Goal: Use online tool/utility: Utilize a website feature to perform a specific function

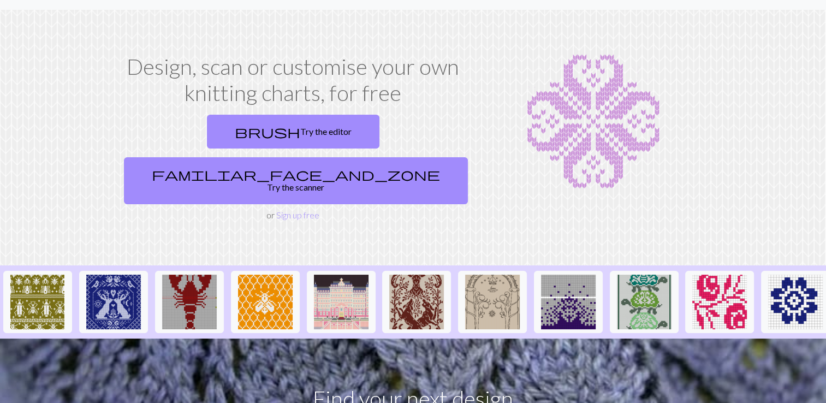
scroll to position [20, 0]
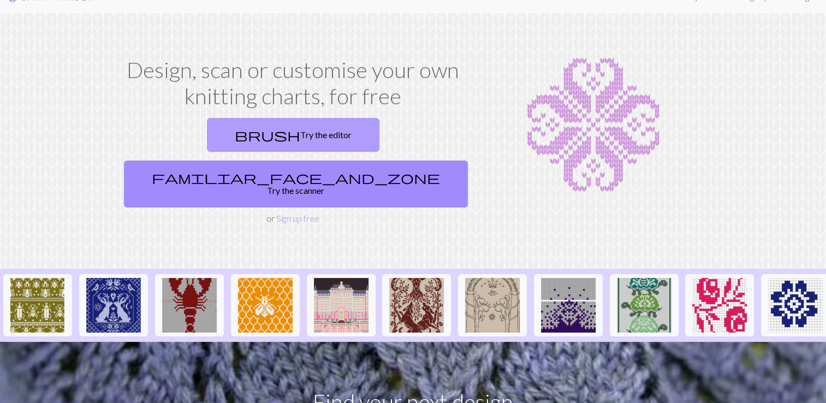
click at [216, 134] on link "brush Try the editor" at bounding box center [293, 135] width 172 height 34
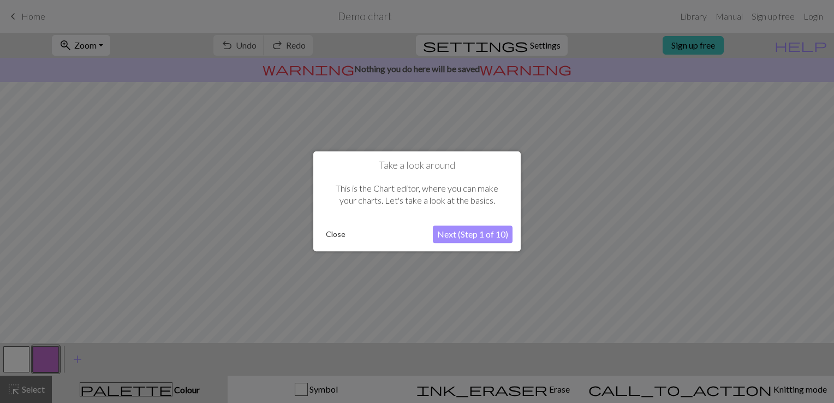
click at [474, 236] on button "Next (Step 1 of 10)" at bounding box center [473, 234] width 80 height 17
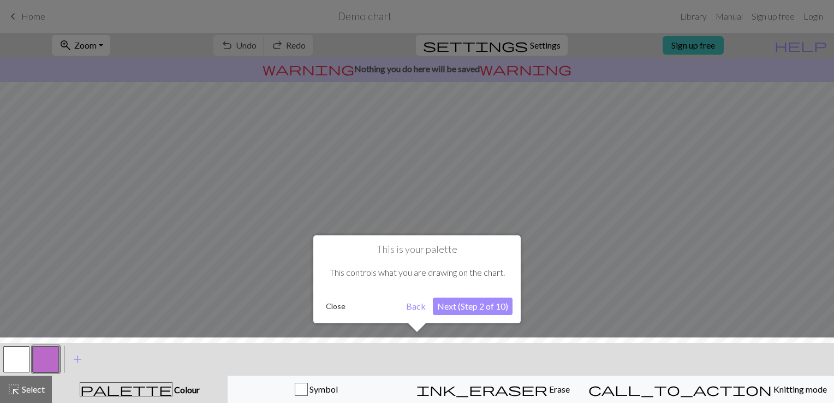
click at [410, 308] on button "Back" at bounding box center [416, 305] width 28 height 17
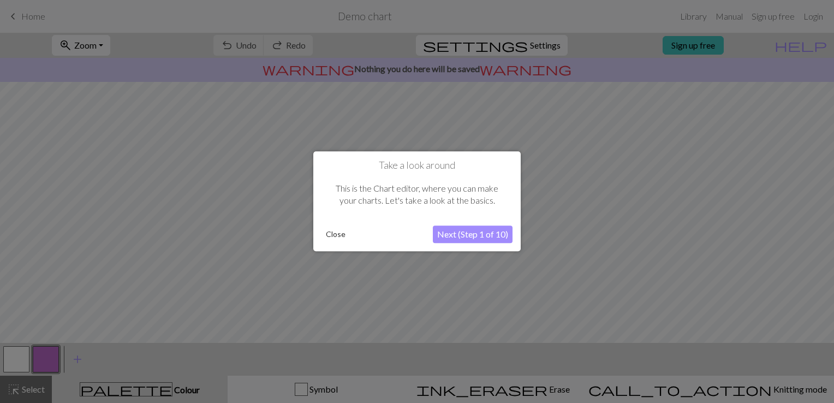
click at [336, 241] on button "Close" at bounding box center [335, 234] width 28 height 16
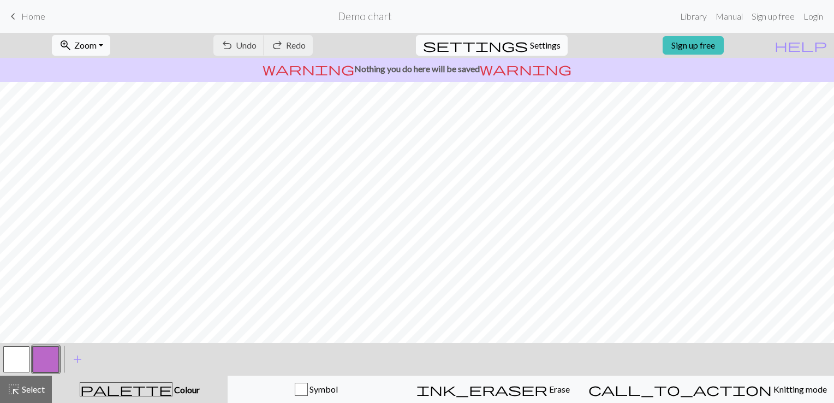
click at [530, 39] on span "Settings" at bounding box center [545, 45] width 31 height 13
select select "aran"
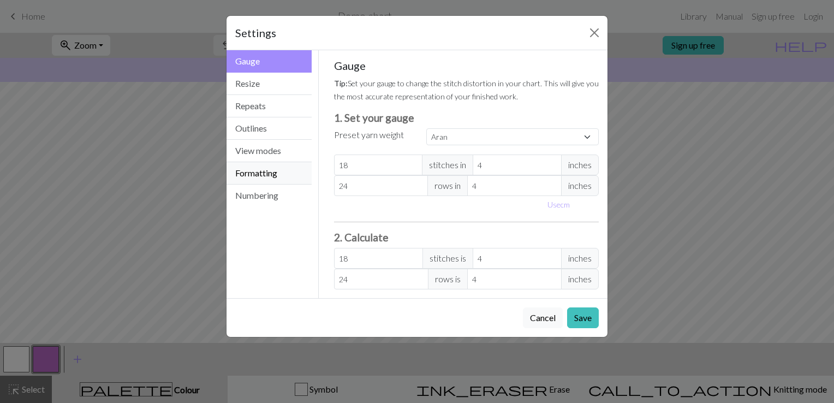
click at [277, 175] on button "Formatting" at bounding box center [268, 173] width 85 height 22
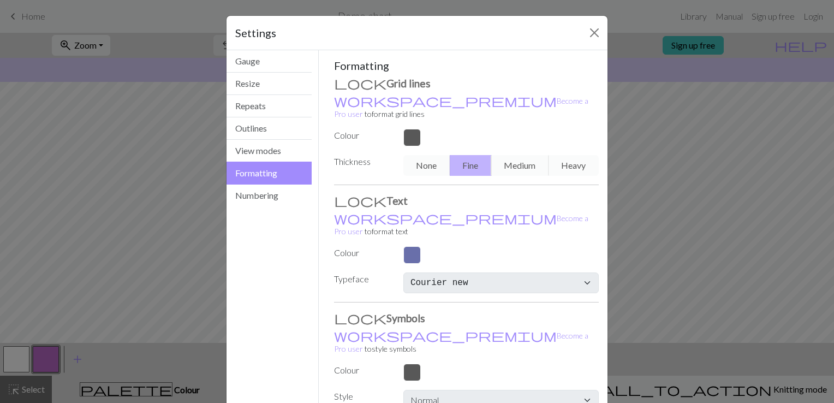
click at [165, 258] on div "Settings Formatting Gauge Resize Repeats Outlines View modes Formatting Numberi…" at bounding box center [417, 201] width 834 height 403
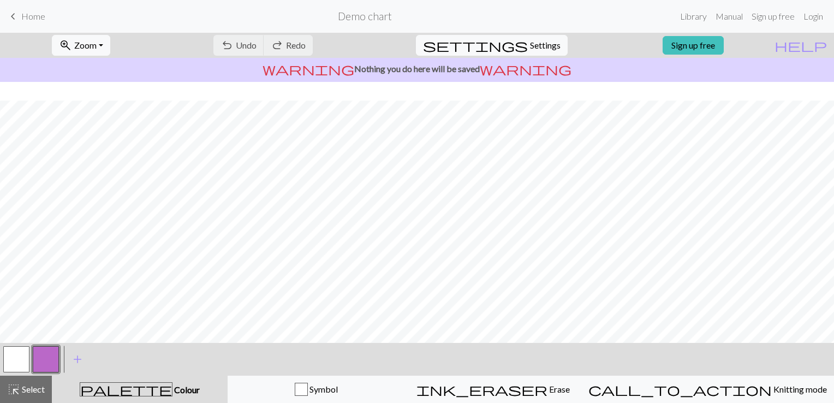
scroll to position [145, 0]
click at [41, 393] on span "Select" at bounding box center [32, 389] width 25 height 10
click at [40, 385] on span "Select" at bounding box center [32, 389] width 25 height 10
click at [395, 386] on div "Symbol" at bounding box center [316, 389] width 163 height 13
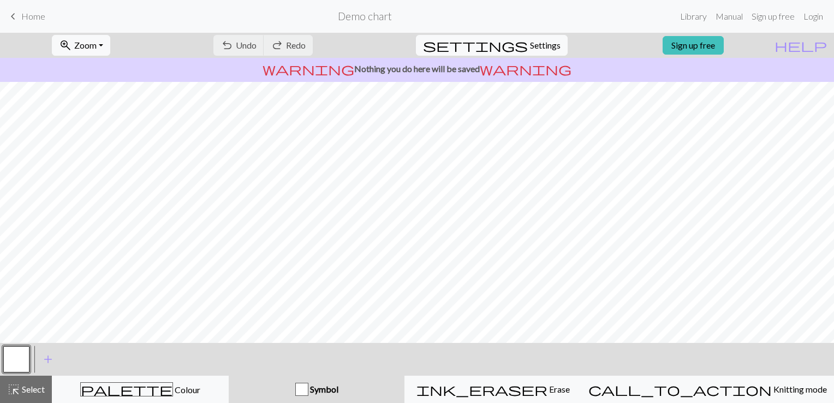
scroll to position [0, 0]
